Goal: Task Accomplishment & Management: Manage account settings

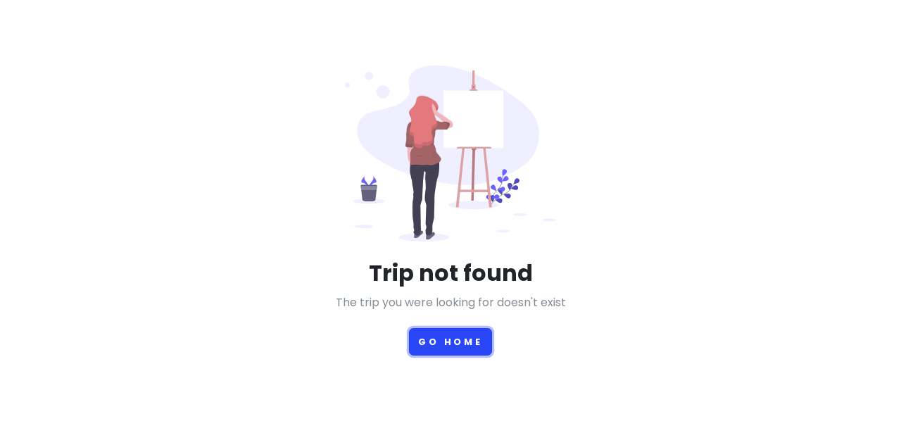
click at [453, 348] on button "Go Home" at bounding box center [450, 341] width 83 height 27
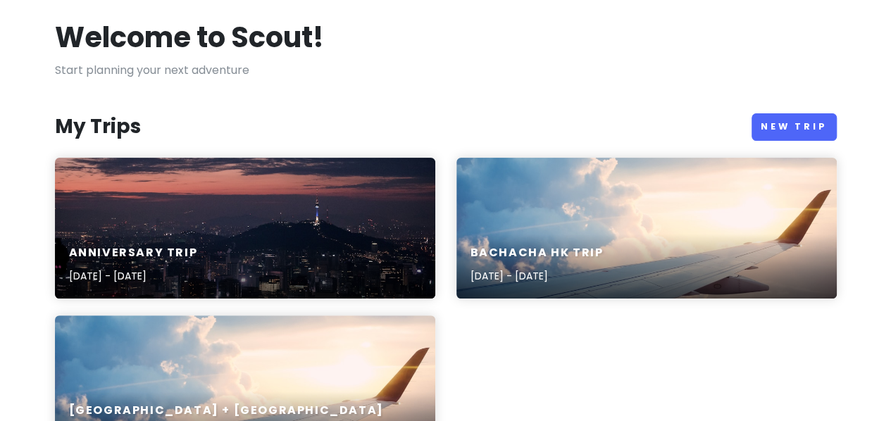
scroll to position [83, 0]
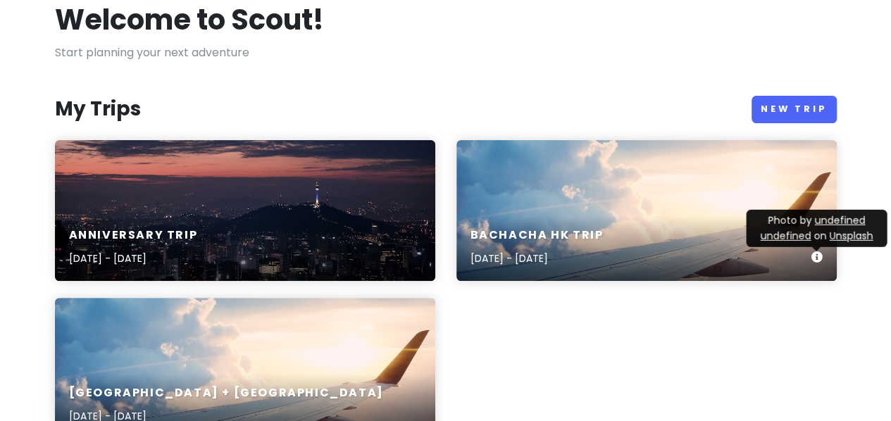
drag, startPoint x: 734, startPoint y: 273, endPoint x: 504, endPoint y: 237, distance: 232.4
click at [504, 237] on h6 "Bachacha HK Trip" at bounding box center [536, 235] width 133 height 15
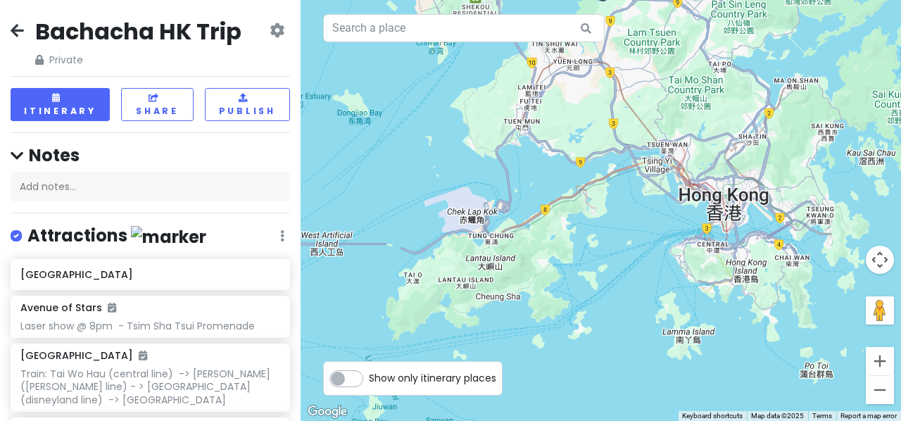
click at [270, 31] on icon at bounding box center [277, 30] width 15 height 11
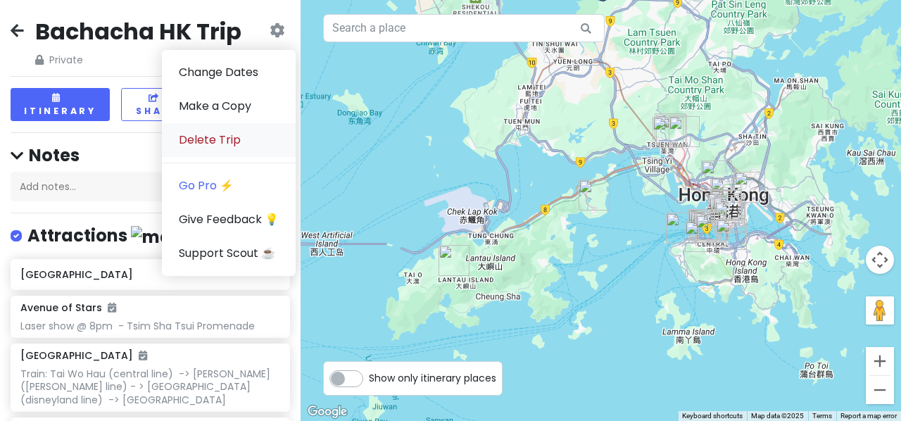
click at [211, 146] on link "Delete Trip" at bounding box center [229, 140] width 134 height 34
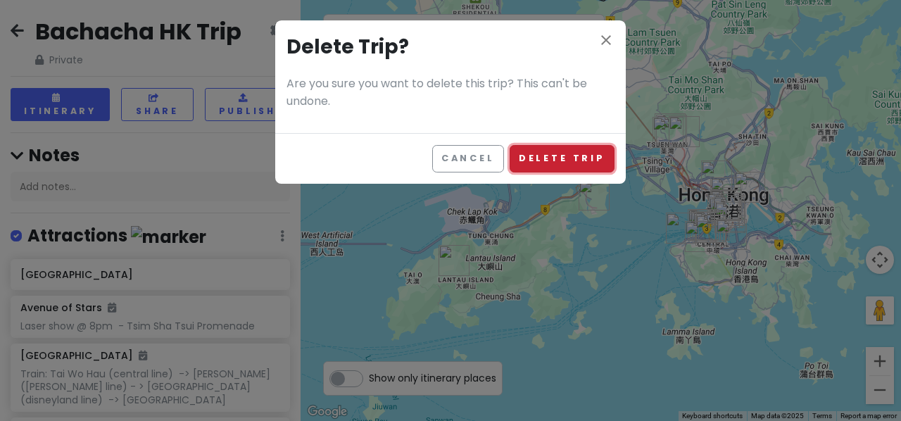
click at [532, 156] on button "Delete Trip" at bounding box center [562, 158] width 105 height 27
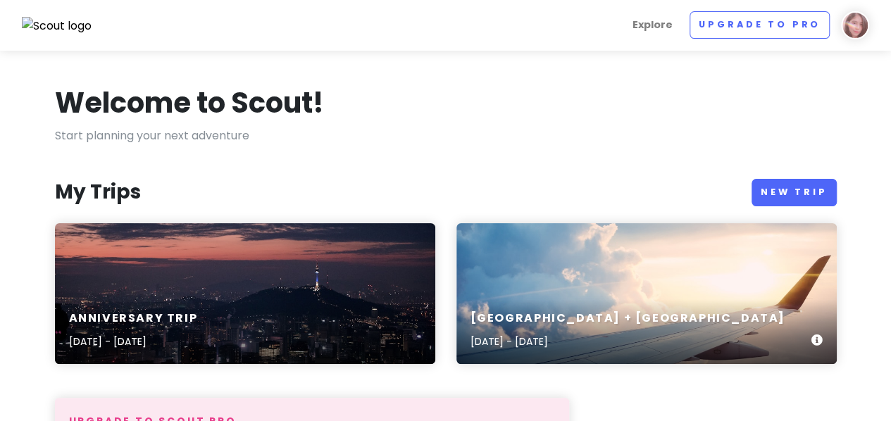
click at [824, 339] on div "[GEOGRAPHIC_DATA] + [GEOGRAPHIC_DATA] [DATE] - [DATE]" at bounding box center [646, 330] width 380 height 67
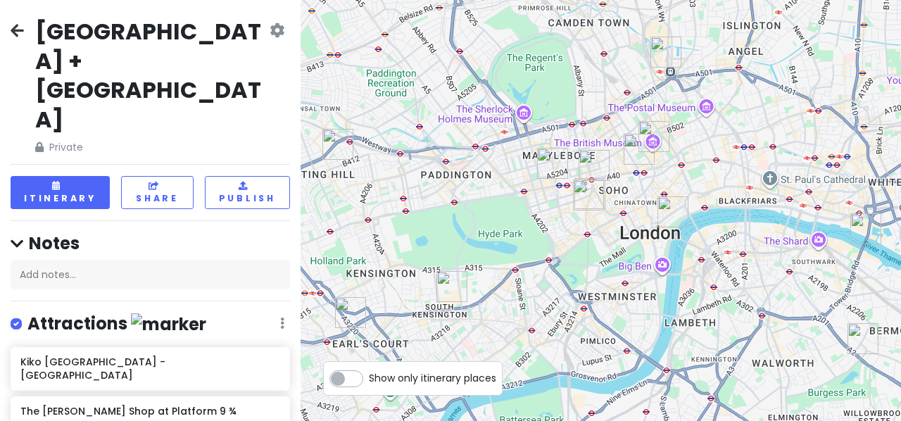
click at [270, 26] on icon at bounding box center [277, 30] width 15 height 11
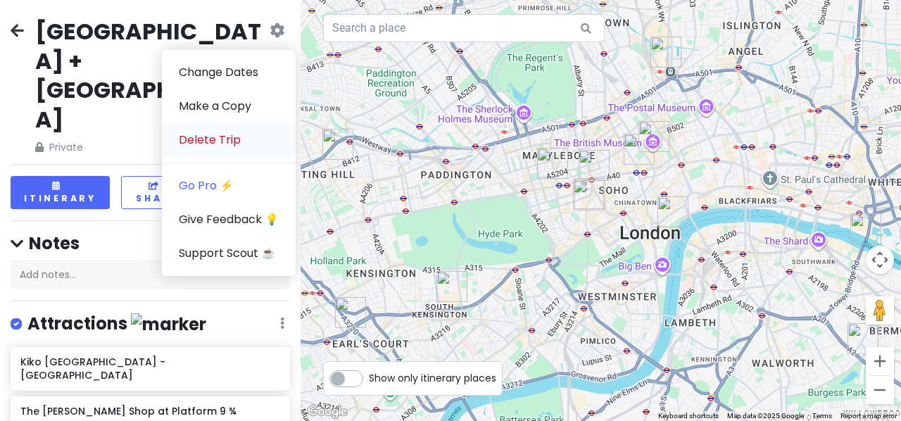
click at [215, 134] on link "Delete Trip" at bounding box center [229, 140] width 134 height 34
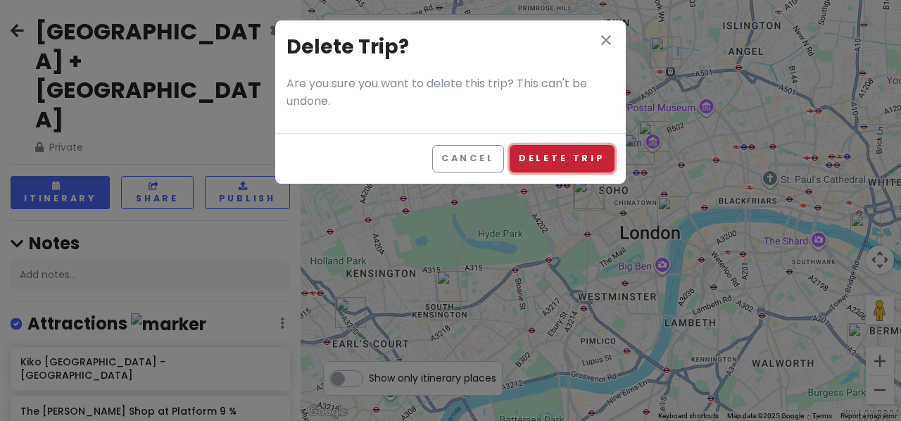
click at [565, 160] on button "Delete Trip" at bounding box center [562, 158] width 105 height 27
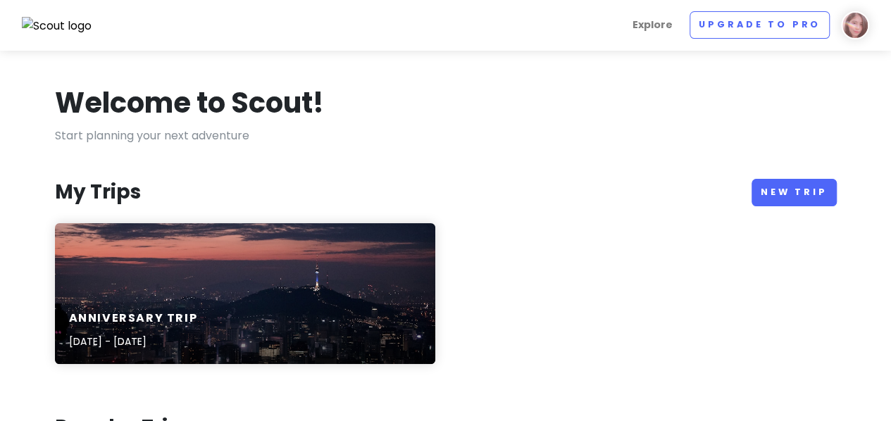
click at [807, 194] on link "New Trip" at bounding box center [793, 192] width 85 height 27
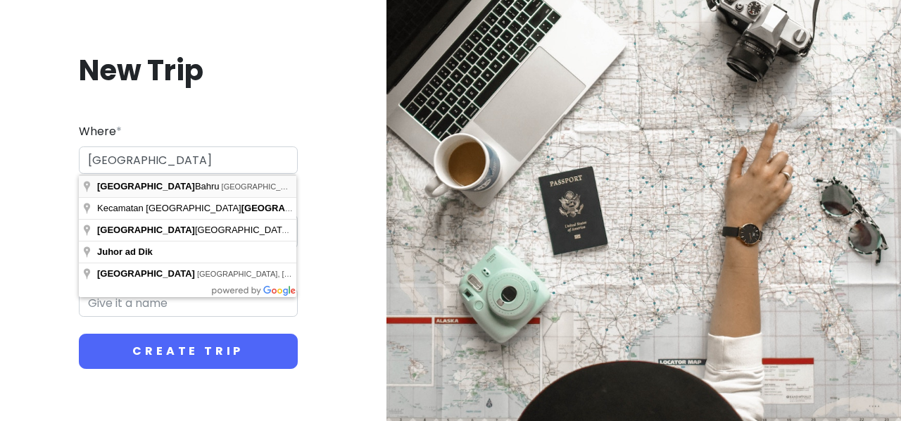
type input "[GEOGRAPHIC_DATA], [GEOGRAPHIC_DATA], [GEOGRAPHIC_DATA]"
type input "Johor Bahru Trip"
drag, startPoint x: 247, startPoint y: 191, endPoint x: 249, endPoint y: 203, distance: 12.8
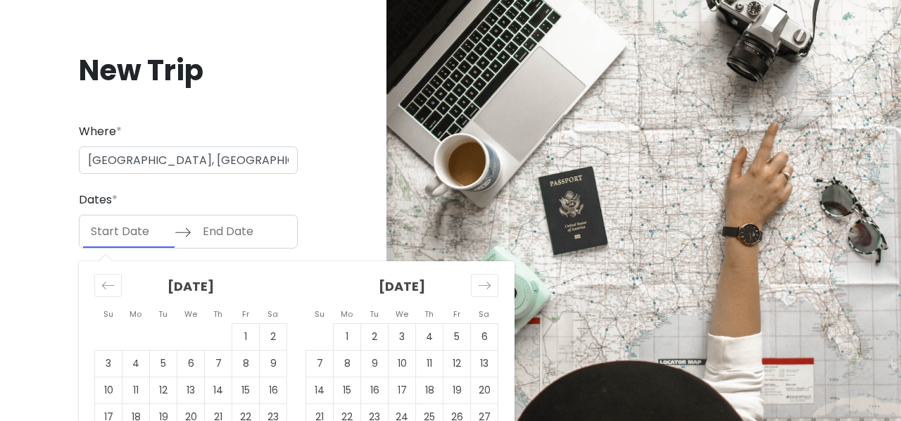
click at [125, 238] on input "Start Date" at bounding box center [129, 231] width 92 height 32
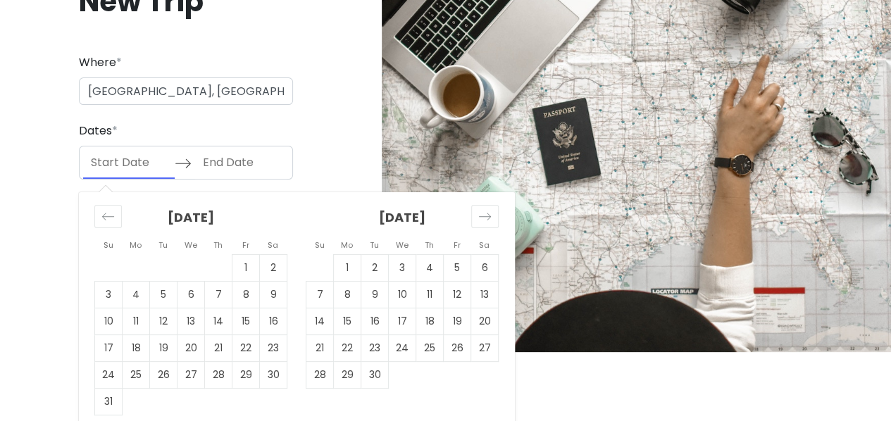
scroll to position [80, 0]
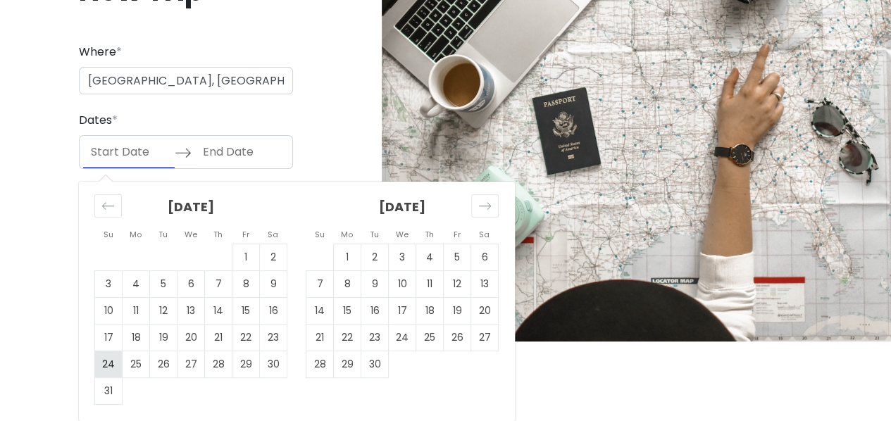
click at [106, 367] on td "24" at bounding box center [108, 364] width 27 height 27
type input "[DATE]"
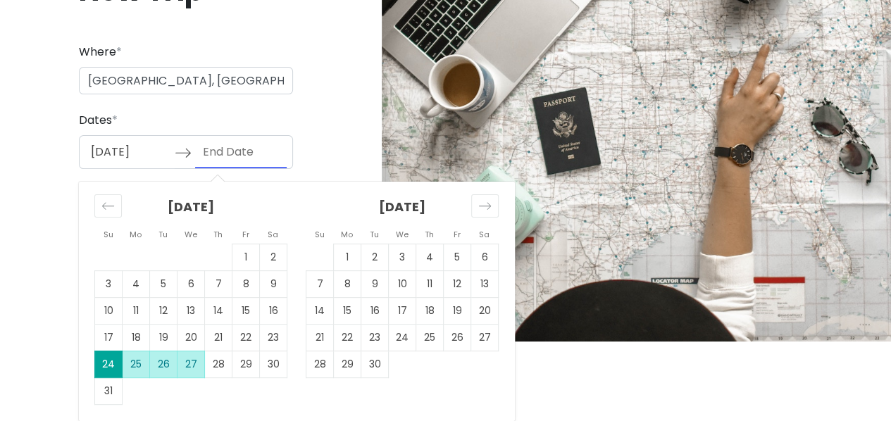
click at [186, 360] on td "27" at bounding box center [190, 364] width 27 height 27
type input "[DATE]"
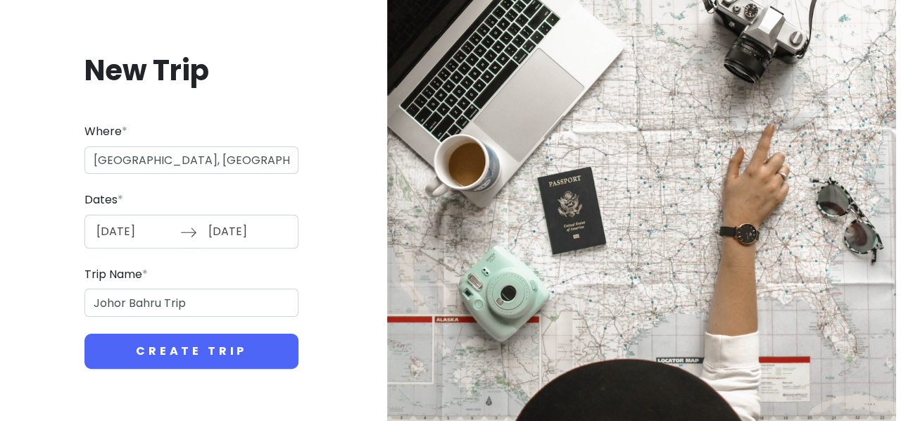
scroll to position [0, 0]
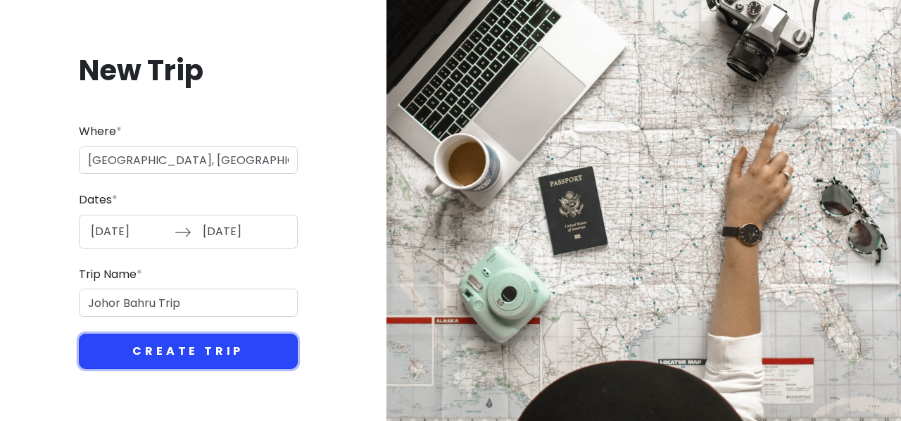
click at [186, 361] on button "Create Trip" at bounding box center [188, 351] width 219 height 35
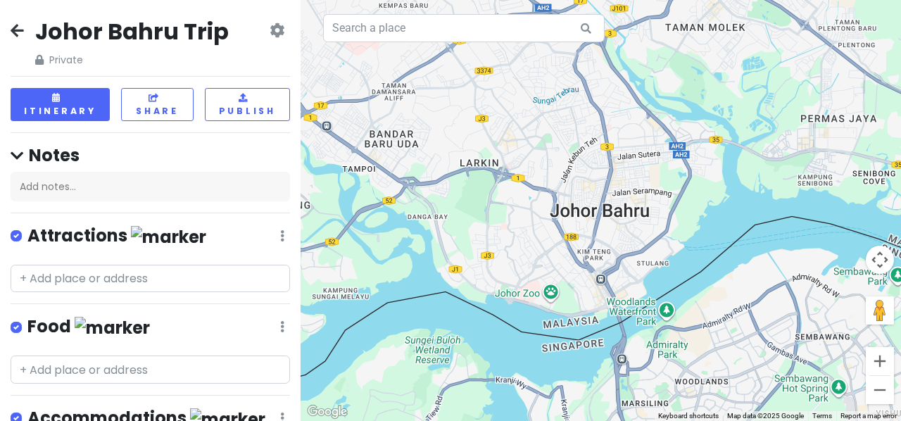
click at [274, 27] on div "Johor Bahru Trip Private Change Dates Make a Copy Delete Trip Go Pro ⚡️ Give Fe…" at bounding box center [151, 42] width 280 height 51
click at [270, 36] on icon at bounding box center [277, 30] width 15 height 11
